Goal: Task Accomplishment & Management: Manage account settings

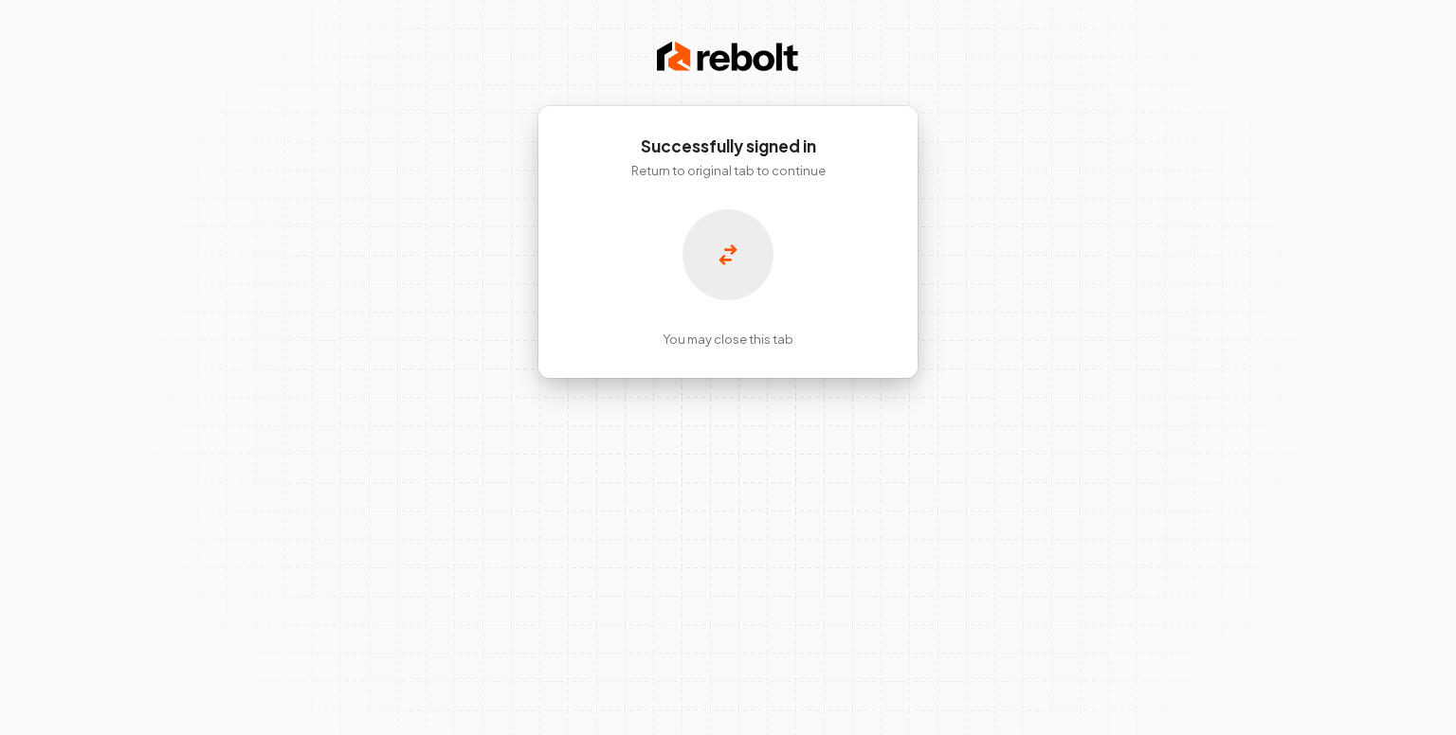
click at [732, 254] on icon at bounding box center [728, 255] width 18 height 20
click at [721, 265] on icon at bounding box center [727, 255] width 19 height 23
click at [701, 64] on img at bounding box center [728, 57] width 142 height 38
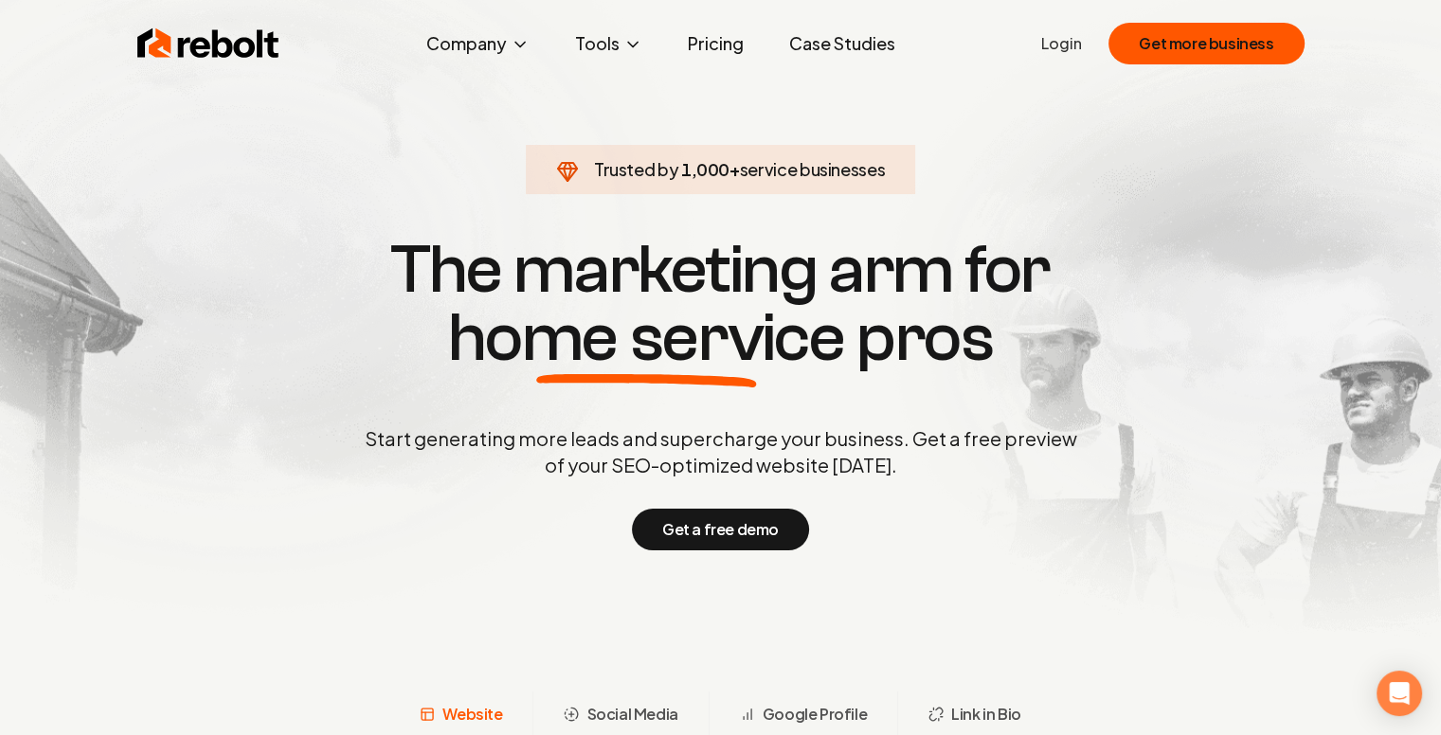
click at [1065, 37] on link "Login" at bounding box center [1061, 43] width 41 height 23
